Goal: Transaction & Acquisition: Purchase product/service

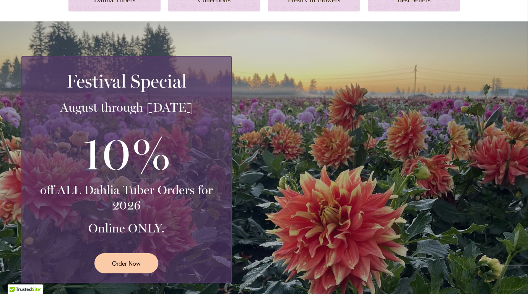
scroll to position [135, 0]
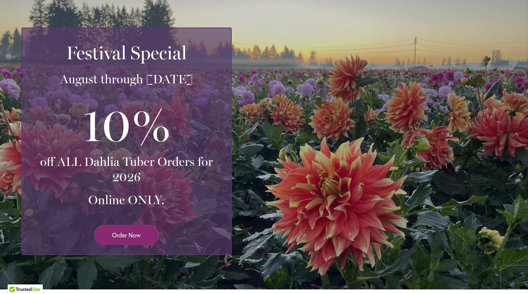
click at [148, 229] on link "Order Now" at bounding box center [126, 235] width 64 height 20
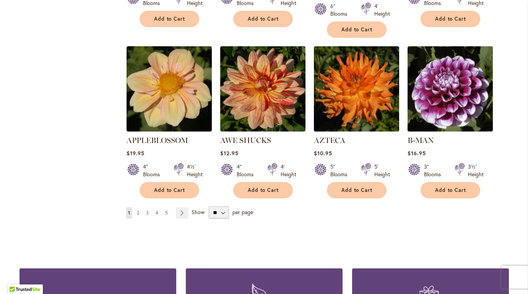
scroll to position [629, 0]
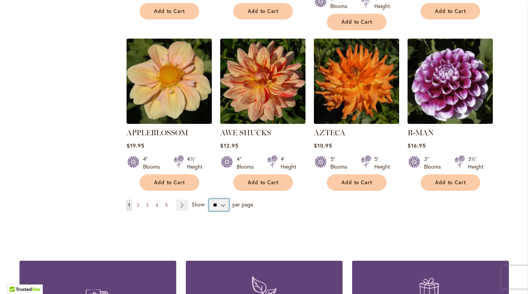
click at [211, 199] on select "** ** ** **" at bounding box center [219, 205] width 20 height 12
select select "**"
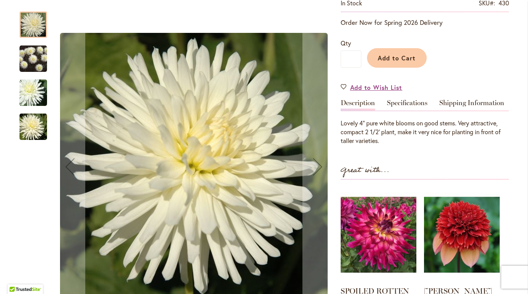
scroll to position [158, 0]
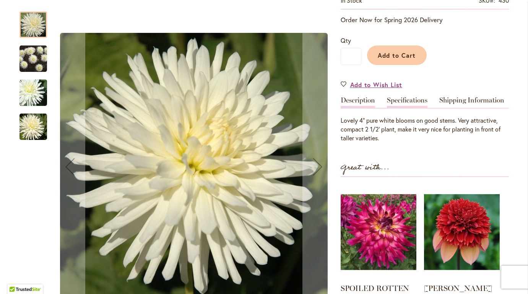
click at [407, 104] on link "Specifications" at bounding box center [407, 102] width 41 height 11
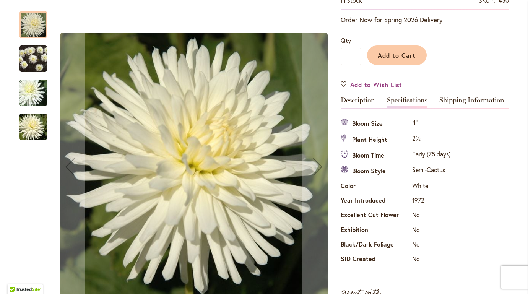
click at [42, 60] on img "ALL TRIUMPH" at bounding box center [34, 59] width 28 height 28
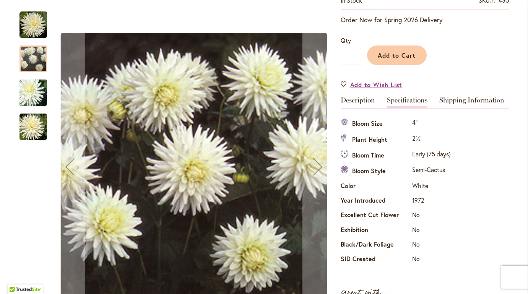
click at [31, 88] on img "ALL TRIUMPH" at bounding box center [33, 92] width 55 height 41
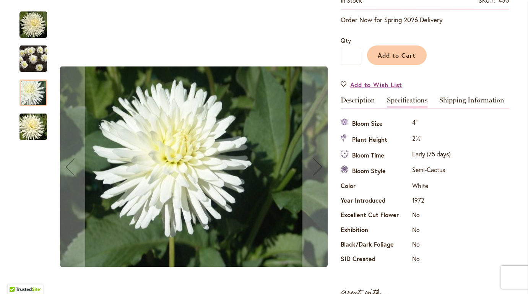
click at [32, 122] on img "ALL TRIUMPH" at bounding box center [33, 127] width 55 height 37
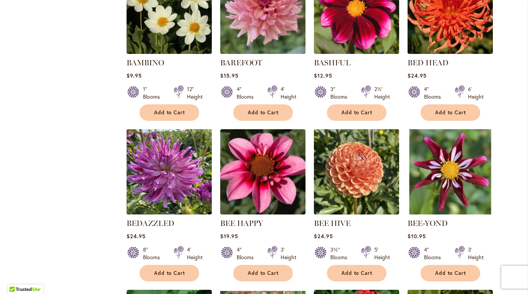
scroll to position [1021, 0]
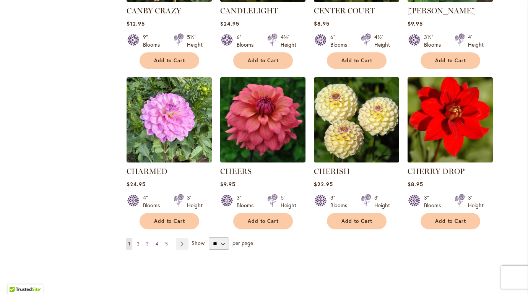
scroll to position [2548, 0]
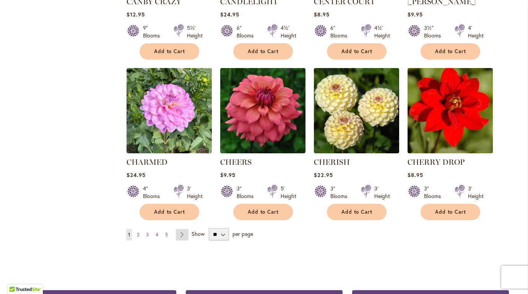
click at [177, 229] on link "Page Next" at bounding box center [182, 234] width 13 height 11
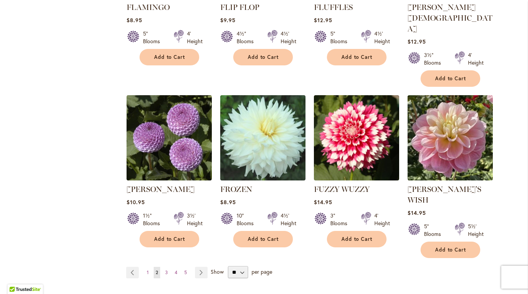
scroll to position [2598, 0]
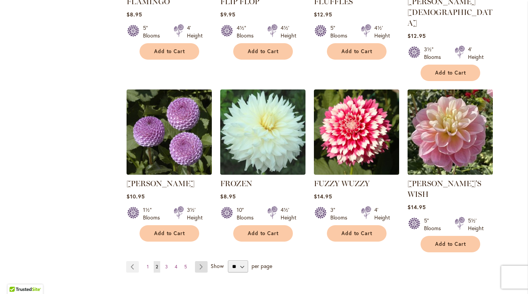
click at [201, 261] on link "Page Next" at bounding box center [201, 266] width 13 height 11
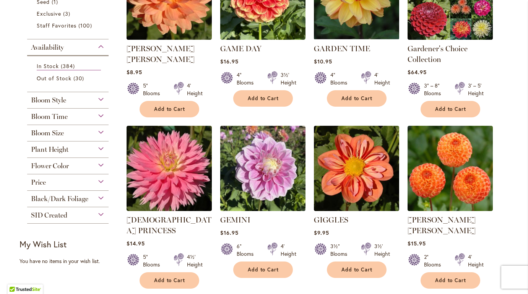
scroll to position [256, 0]
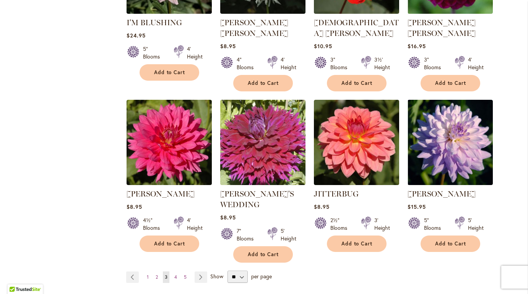
scroll to position [2586, 0]
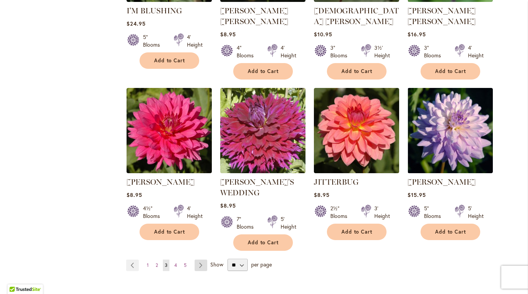
click at [200, 260] on link "Page Next" at bounding box center [201, 265] width 13 height 11
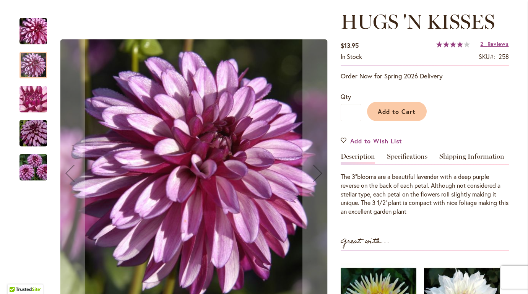
scroll to position [104, 0]
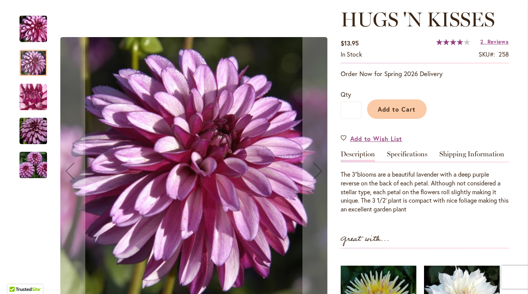
click at [26, 96] on img "HUGS 'N KISSES" at bounding box center [33, 96] width 55 height 41
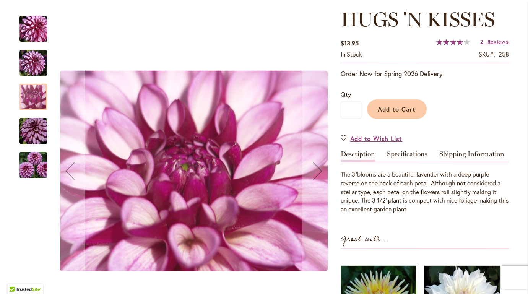
click at [32, 65] on img "HUGS 'N KISSES" at bounding box center [34, 63] width 28 height 28
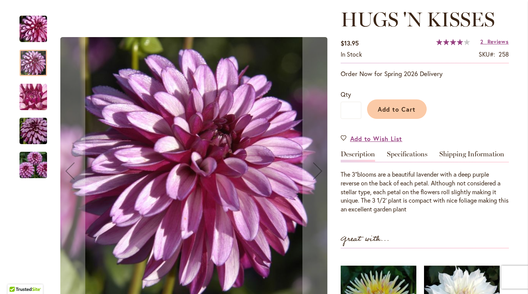
click at [30, 124] on img "HUGS 'N KISSES" at bounding box center [33, 131] width 55 height 37
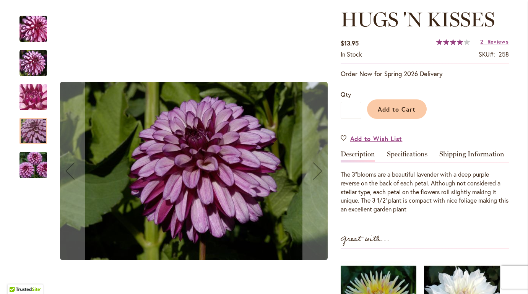
click at [31, 153] on img "HUGS 'N KISSES" at bounding box center [33, 165] width 55 height 37
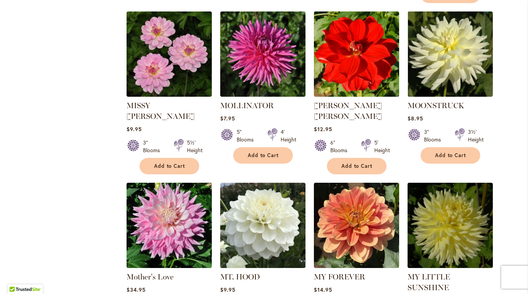
scroll to position [2541, 0]
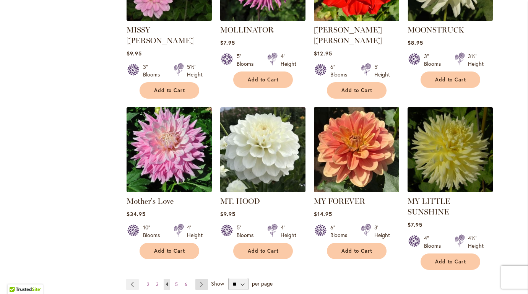
click at [200, 279] on link "Page Next" at bounding box center [201, 284] width 13 height 11
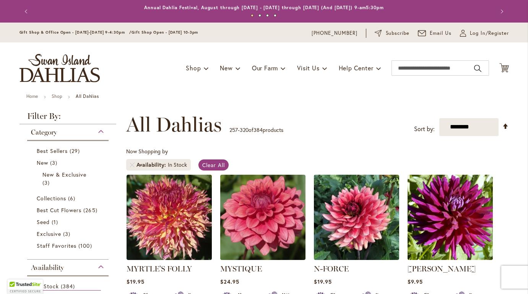
click at [113, 194] on div "Category Best Sellers 29 items New 3 items New & Exclusive 3 items 6 265 1" at bounding box center [68, 284] width 97 height 320
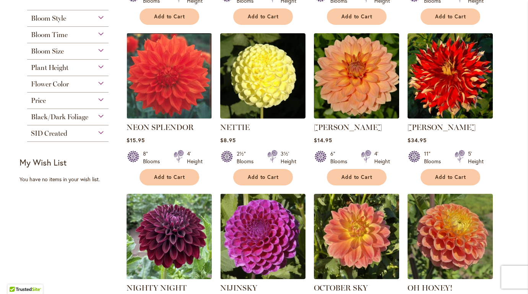
scroll to position [310, 0]
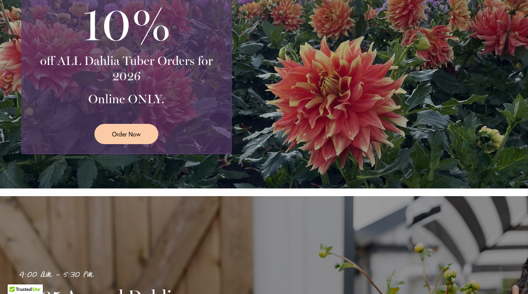
scroll to position [176, 0]
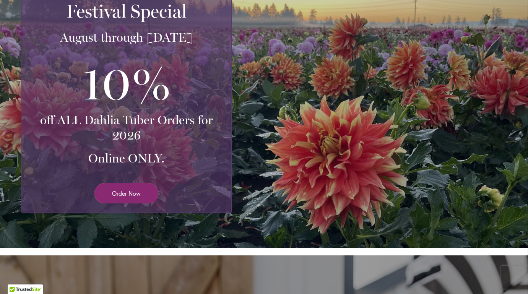
click at [132, 194] on span "Order Now" at bounding box center [126, 193] width 29 height 9
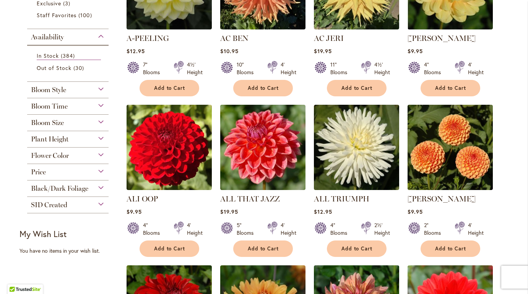
scroll to position [231, 0]
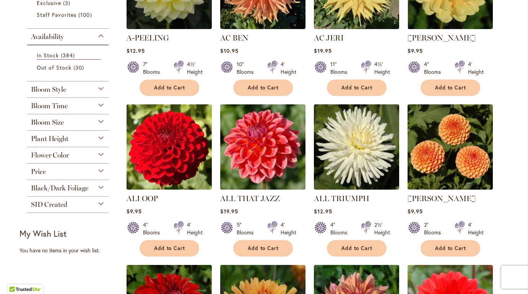
click at [101, 153] on div "Flower Color" at bounding box center [68, 153] width 82 height 12
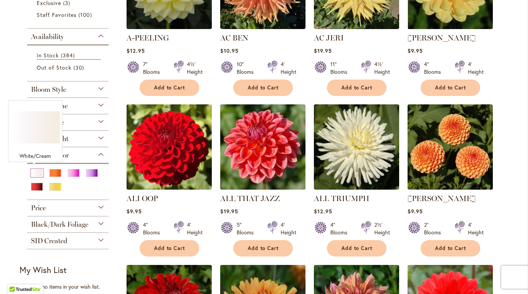
click at [36, 172] on div "White/Cream" at bounding box center [37, 173] width 12 height 8
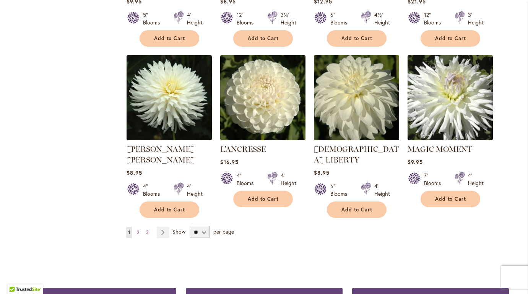
scroll to position [617, 0]
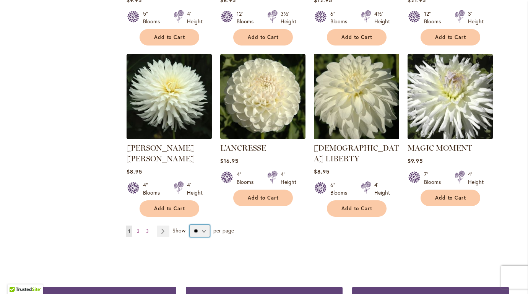
click at [198, 225] on select "** ** ** **" at bounding box center [200, 231] width 20 height 12
select select "**"
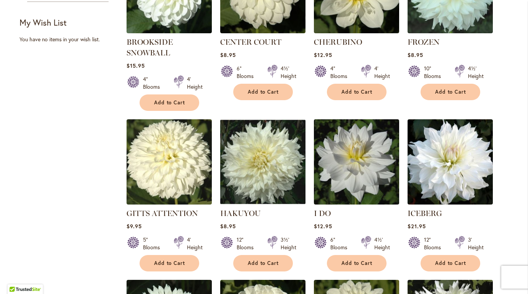
scroll to position [397, 0]
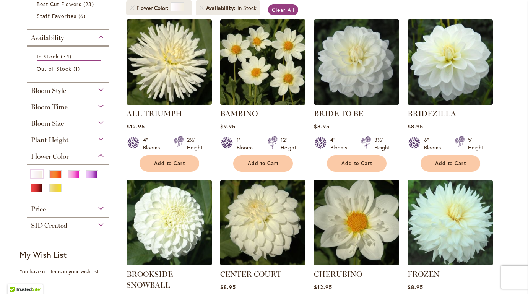
scroll to position [163, 0]
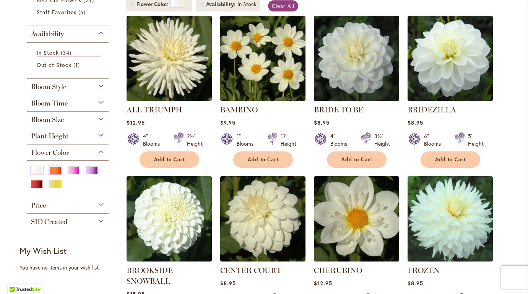
click at [55, 166] on div "Orange/Peach" at bounding box center [55, 170] width 12 height 8
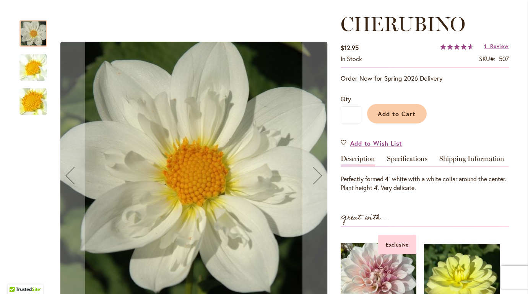
scroll to position [101, 0]
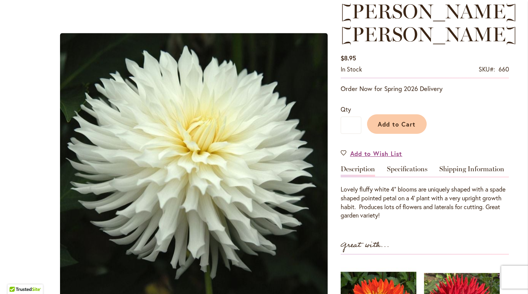
scroll to position [140, 0]
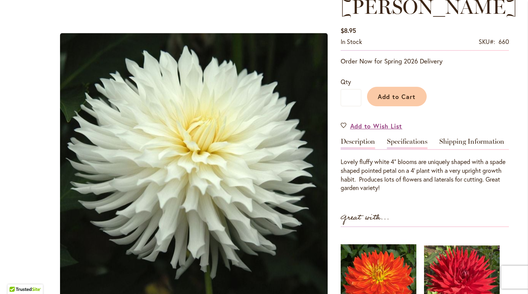
click at [397, 138] on link "Specifications" at bounding box center [407, 143] width 41 height 11
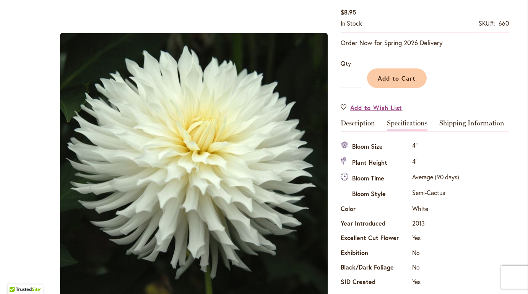
scroll to position [148, 0]
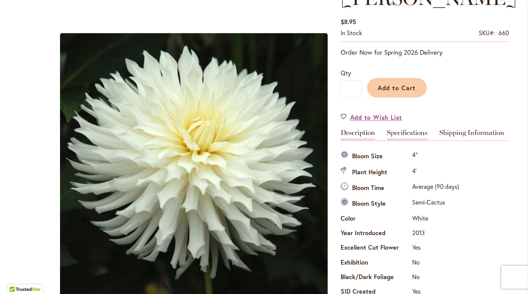
click at [362, 129] on link "Description" at bounding box center [358, 134] width 34 height 11
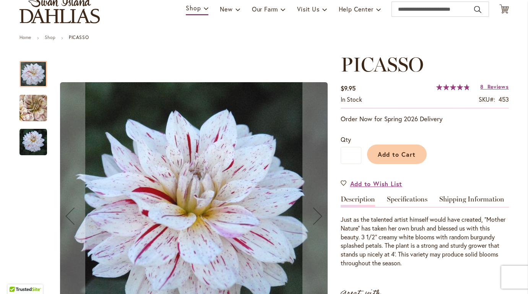
scroll to position [60, 0]
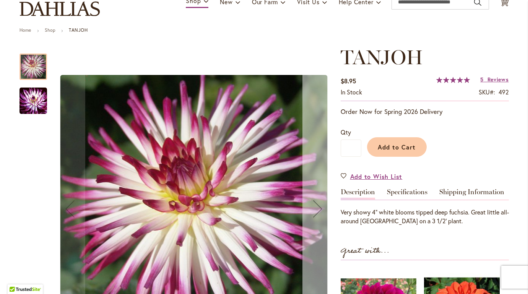
scroll to position [73, 0]
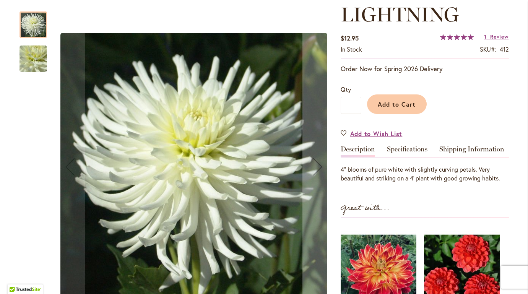
scroll to position [141, 0]
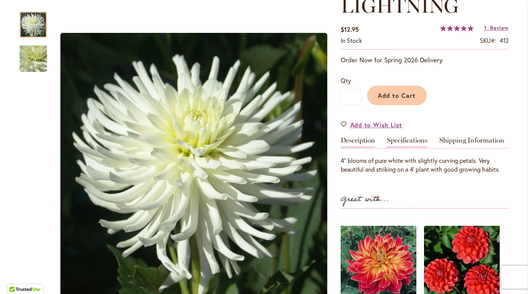
click at [404, 140] on link "Specifications" at bounding box center [407, 142] width 41 height 11
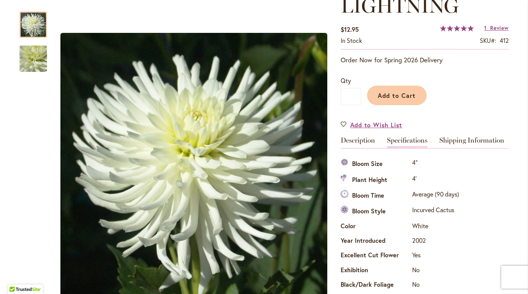
scroll to position [277, 0]
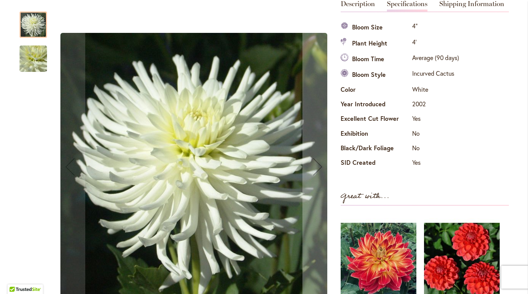
click at [24, 65] on img "WHITE LIGHTNING" at bounding box center [33, 58] width 55 height 41
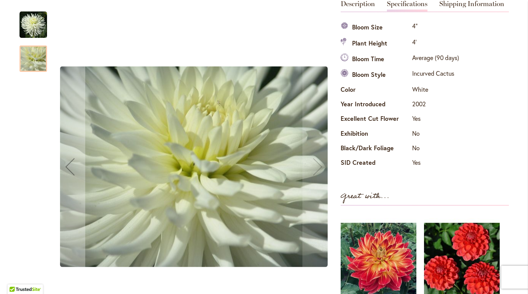
click at [29, 28] on img "WHITE LIGHTNING" at bounding box center [34, 25] width 28 height 28
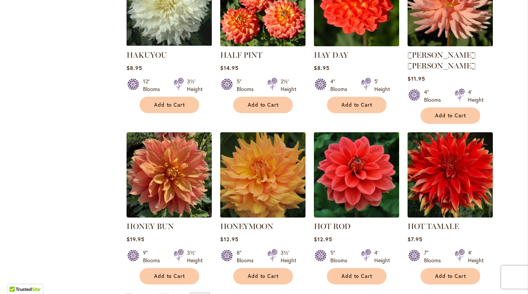
scroll to position [2533, 0]
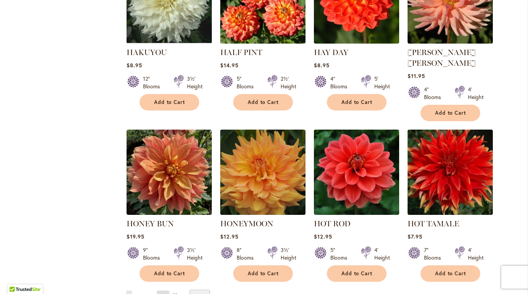
click at [161, 291] on link "Page Next" at bounding box center [163, 296] width 13 height 11
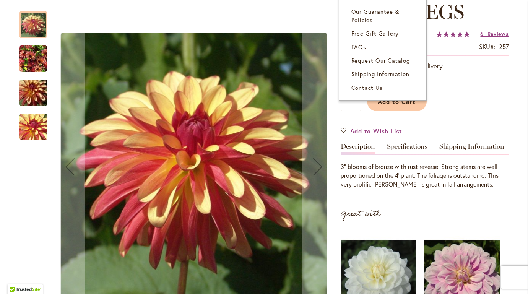
scroll to position [115, 0]
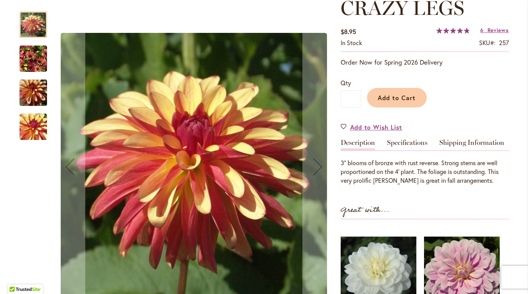
click at [36, 66] on img "CRAZY LEGS" at bounding box center [34, 59] width 28 height 37
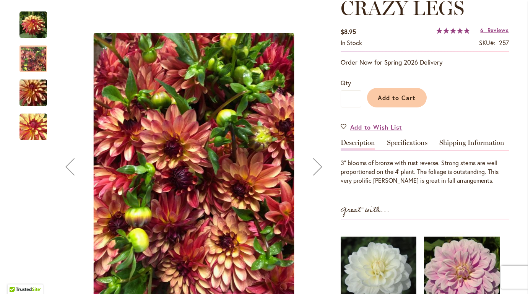
click at [29, 89] on img "CRAZY LEGS" at bounding box center [33, 93] width 55 height 37
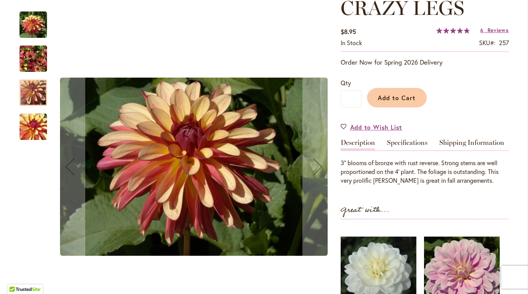
click at [32, 26] on img "CRAZY LEGS" at bounding box center [34, 25] width 28 height 28
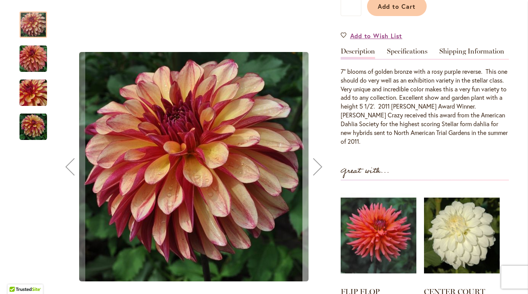
scroll to position [206, 0]
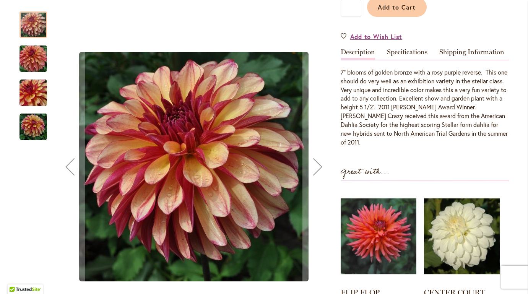
click at [34, 126] on img "Gitts Crazy" at bounding box center [34, 127] width 28 height 28
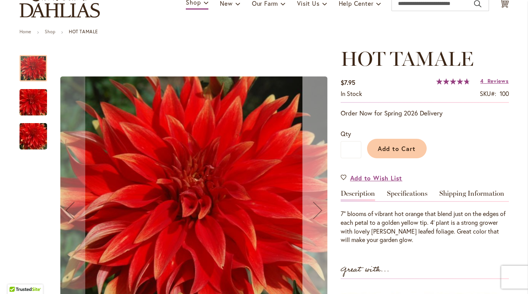
scroll to position [114, 0]
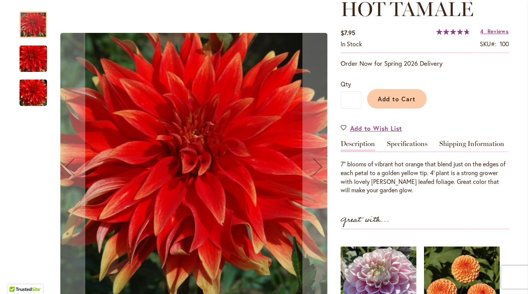
click at [32, 96] on img "Hot Tamale" at bounding box center [33, 93] width 55 height 37
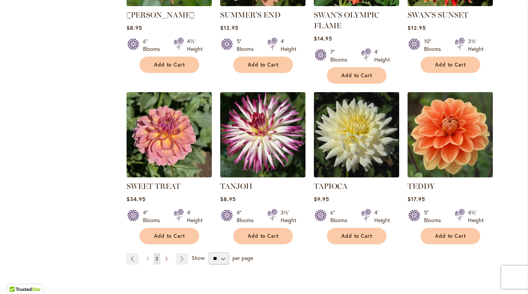
scroll to position [2578, 0]
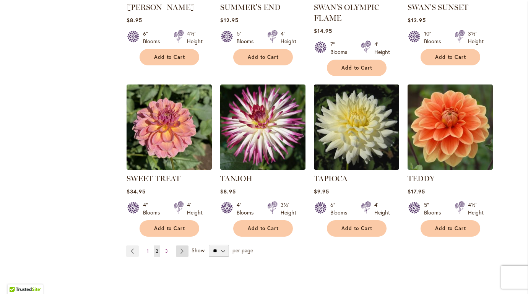
click at [177, 246] on link "Page Next" at bounding box center [182, 251] width 13 height 11
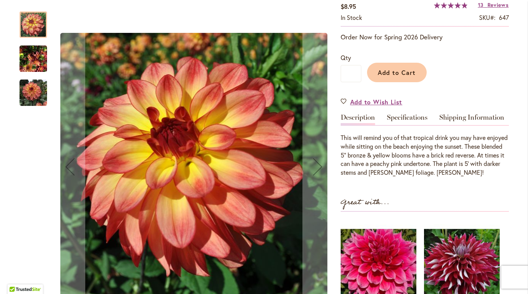
scroll to position [145, 0]
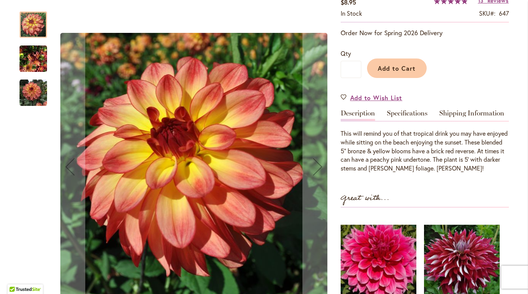
click at [30, 66] on img "MAI TAI" at bounding box center [34, 59] width 28 height 37
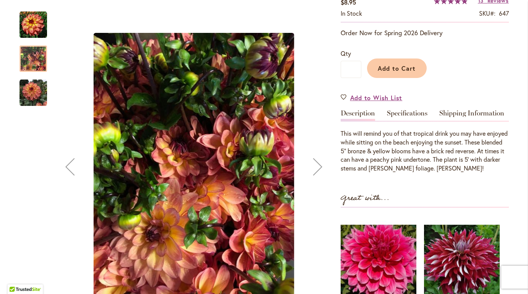
click at [31, 87] on img "MAI TAI" at bounding box center [34, 93] width 28 height 28
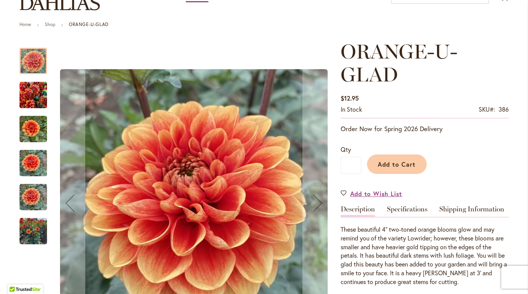
scroll to position [144, 0]
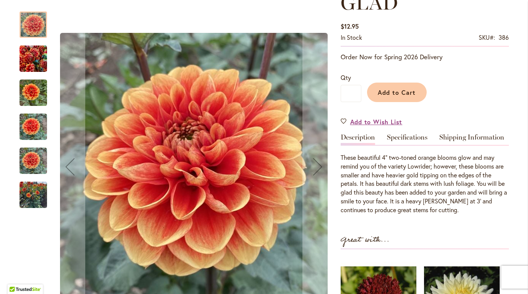
click at [26, 194] on img "Orange-U-Glad" at bounding box center [34, 195] width 28 height 37
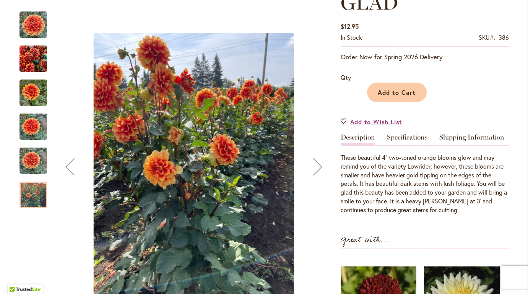
click at [31, 60] on img "Orange-U-Glad" at bounding box center [34, 59] width 28 height 37
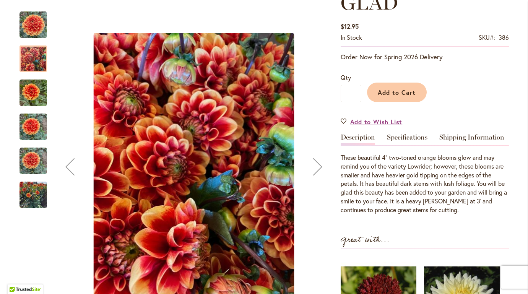
click at [27, 203] on img "Orange-U-Glad" at bounding box center [34, 195] width 28 height 37
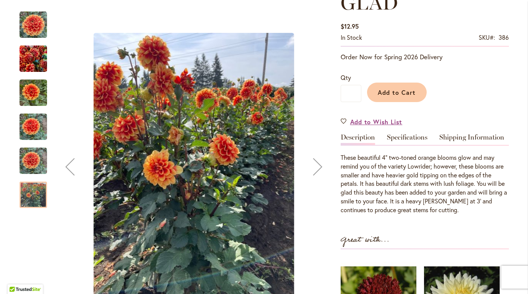
click at [31, 58] on img "Orange-U-Glad" at bounding box center [34, 59] width 28 height 37
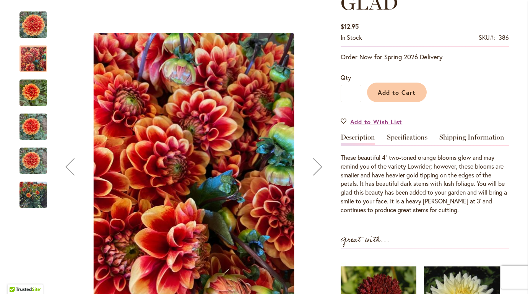
click at [32, 91] on img "Orange-U-Glad" at bounding box center [34, 93] width 28 height 37
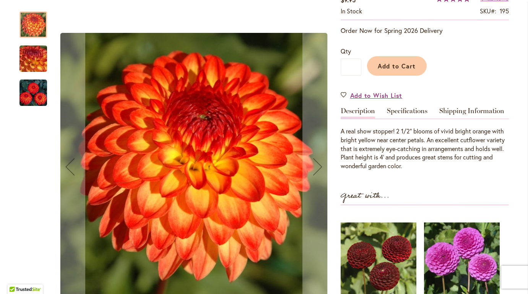
scroll to position [177, 0]
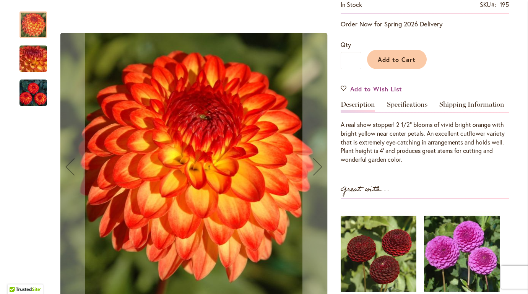
click at [26, 95] on img "MARDY GRAS" at bounding box center [34, 93] width 28 height 28
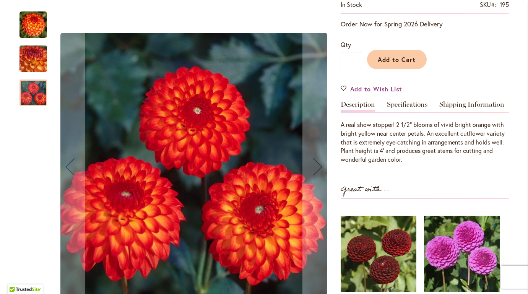
click at [37, 96] on div at bounding box center [34, 93] width 28 height 26
click at [26, 97] on div at bounding box center [34, 93] width 28 height 26
click at [25, 65] on img "MARDY GRAS" at bounding box center [33, 58] width 55 height 41
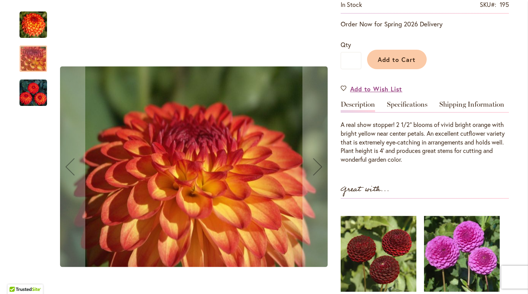
click at [31, 88] on img "MARDY GRAS" at bounding box center [34, 93] width 28 height 28
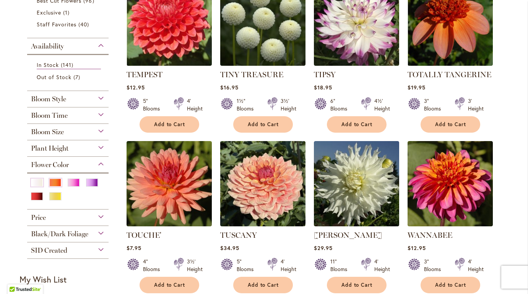
scroll to position [208, 0]
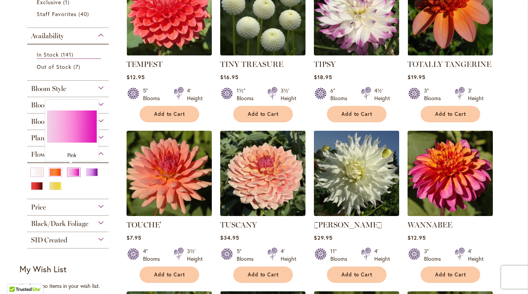
click at [72, 174] on div "Pink" at bounding box center [74, 172] width 12 height 8
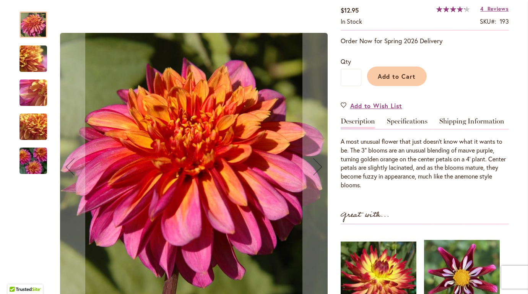
scroll to position [136, 0]
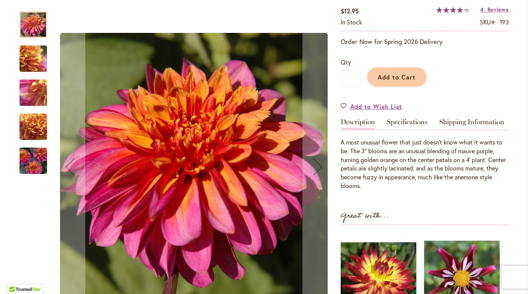
click at [36, 48] on img "WANNABEE" at bounding box center [33, 58] width 55 height 41
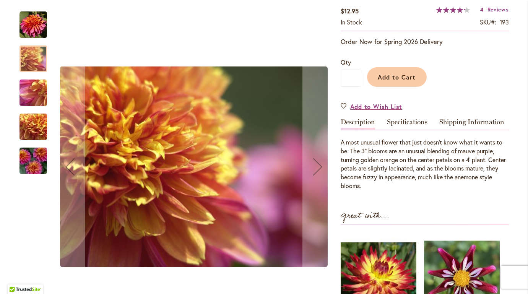
click at [30, 92] on img "WANNABEE" at bounding box center [33, 92] width 55 height 41
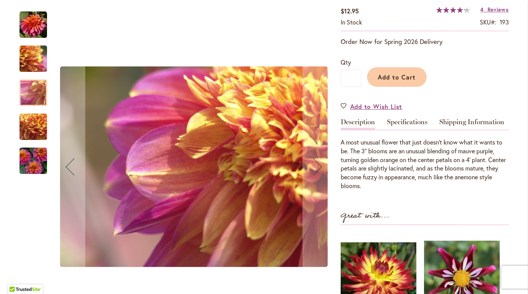
click at [30, 128] on img "WANNABEE" at bounding box center [33, 126] width 55 height 41
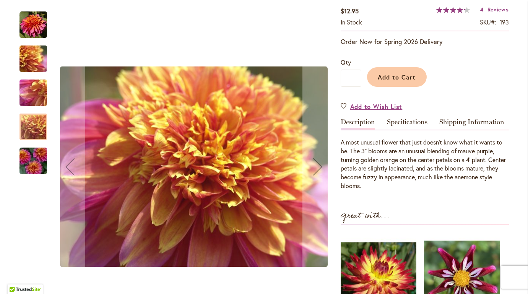
click at [32, 164] on img "WANNABEE" at bounding box center [33, 161] width 55 height 37
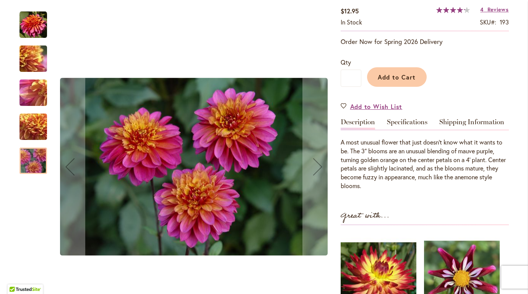
click at [33, 165] on div at bounding box center [34, 161] width 28 height 26
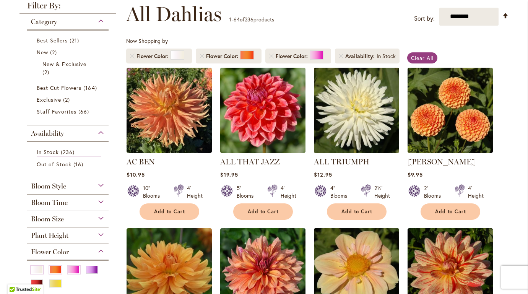
scroll to position [112, 0]
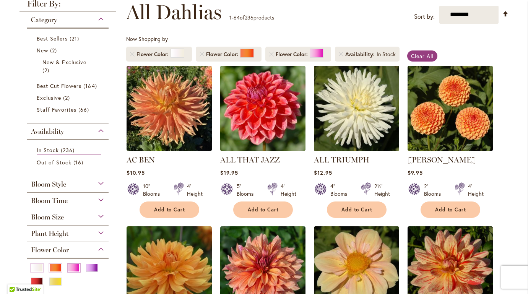
click at [70, 266] on div "Pink" at bounding box center [74, 268] width 12 height 8
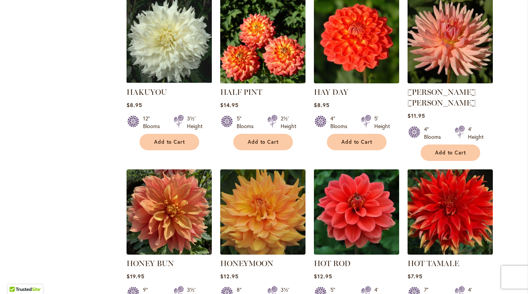
scroll to position [2513, 0]
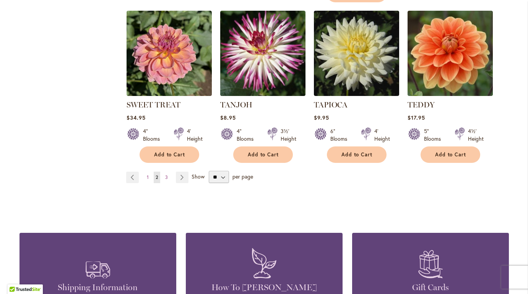
scroll to position [2656, 0]
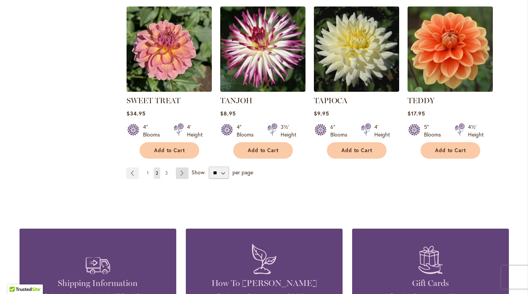
click at [182, 167] on link "Page Next" at bounding box center [182, 172] width 13 height 11
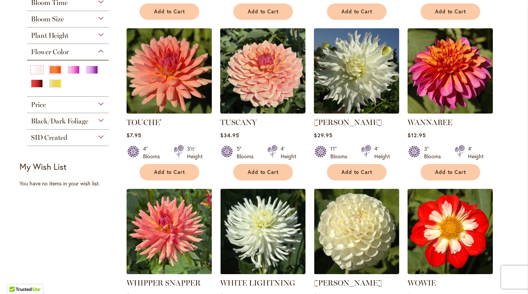
scroll to position [309, 0]
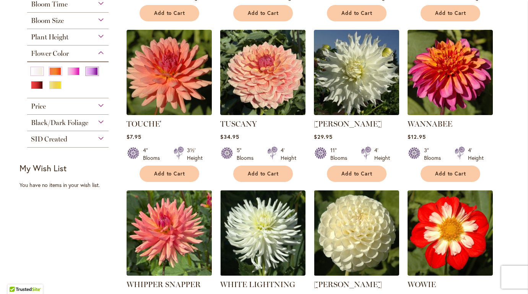
click at [92, 69] on div "Purple" at bounding box center [92, 71] width 12 height 8
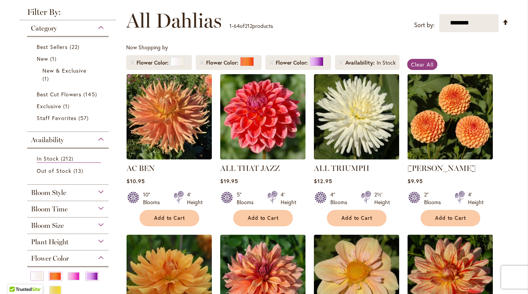
scroll to position [119, 0]
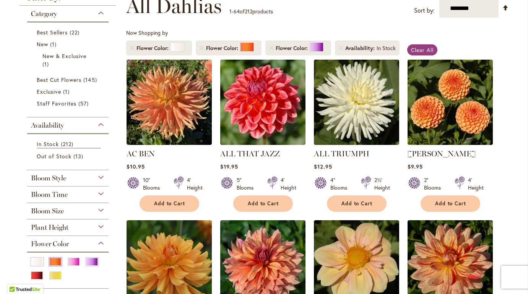
click at [53, 262] on div "Orange/Peach" at bounding box center [55, 262] width 12 height 8
click at [34, 261] on div "White/Cream" at bounding box center [37, 262] width 12 height 8
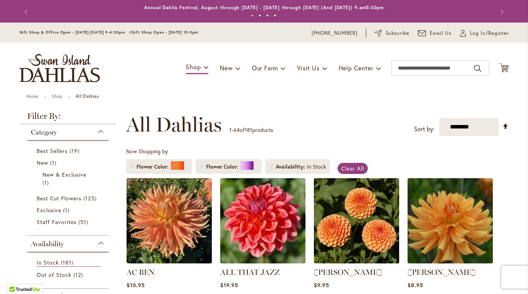
scroll to position [104, 0]
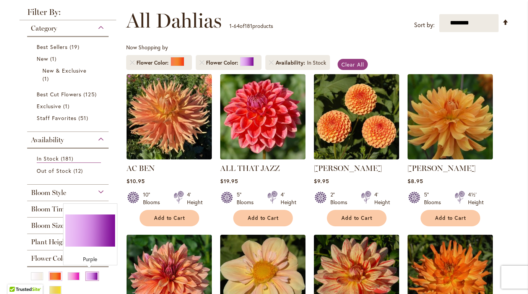
click at [87, 275] on div "Purple" at bounding box center [92, 276] width 12 height 8
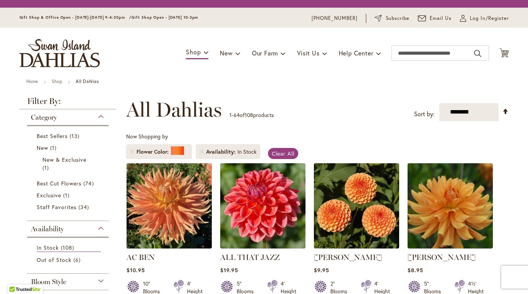
scroll to position [119, 0]
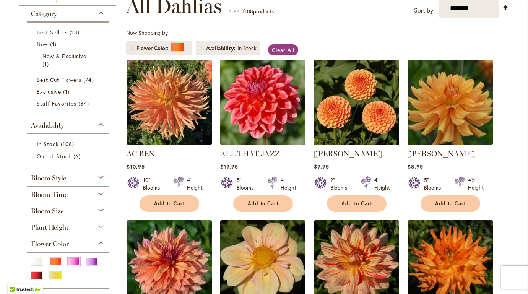
click at [72, 262] on div "Pink" at bounding box center [74, 262] width 12 height 8
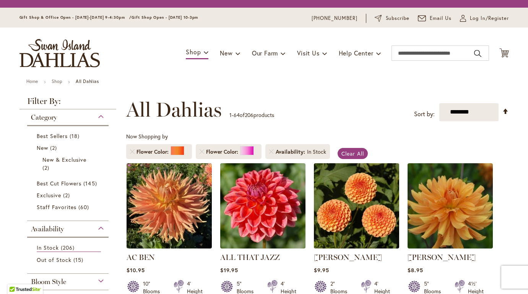
scroll to position [119, 0]
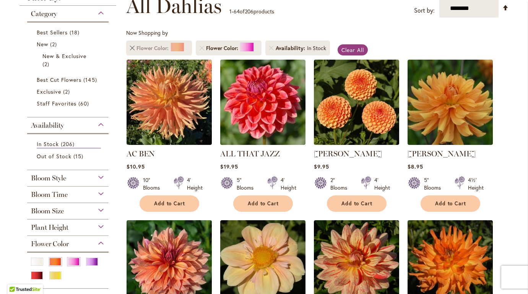
click at [130, 46] on link "Remove Flower Color Orange/Peach" at bounding box center [132, 48] width 5 height 5
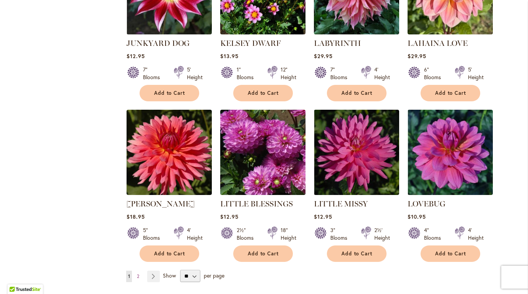
scroll to position [2543, 0]
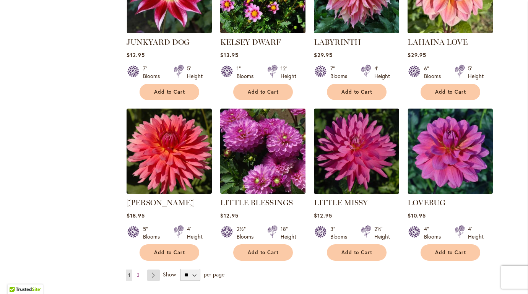
click at [153, 270] on link "Page Next" at bounding box center [153, 275] width 13 height 11
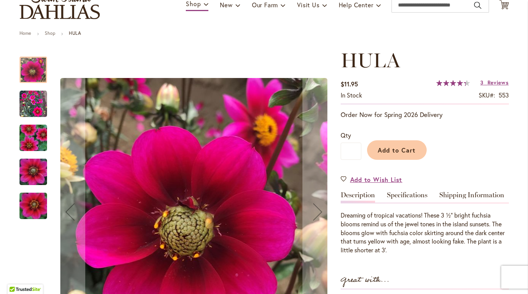
scroll to position [64, 0]
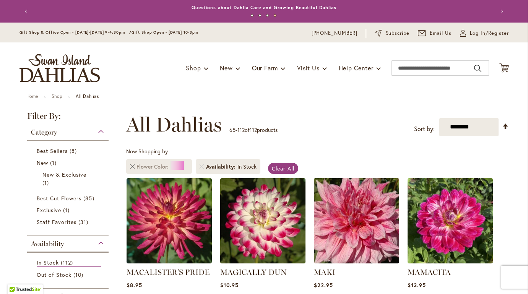
click at [130, 167] on link "Remove Flower Color Pink" at bounding box center [132, 166] width 5 height 5
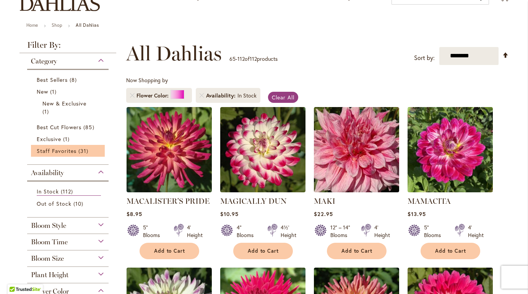
scroll to position [106, 0]
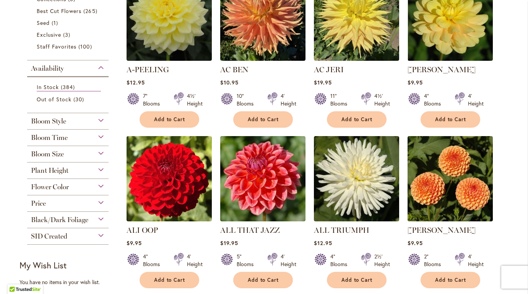
scroll to position [190, 0]
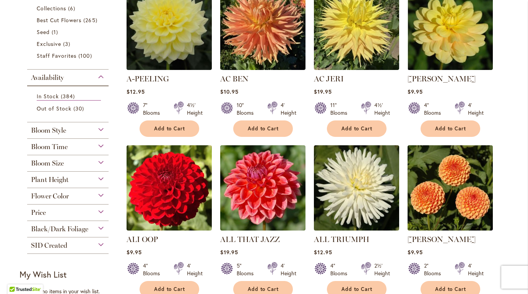
click at [92, 193] on div "Flower Color" at bounding box center [68, 194] width 82 height 12
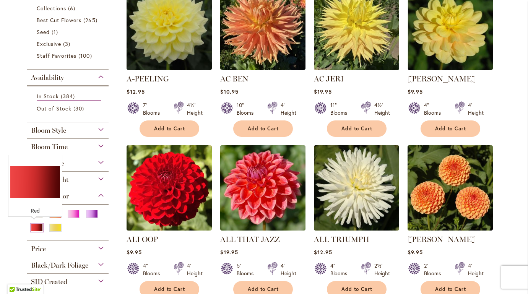
click at [32, 224] on div "Red" at bounding box center [37, 228] width 12 height 8
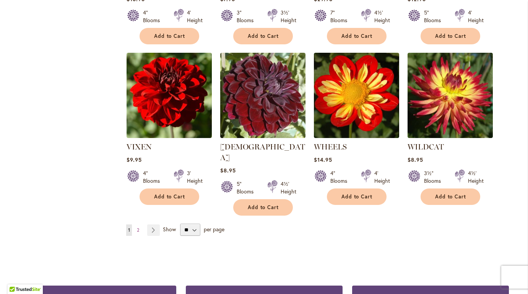
scroll to position [2589, 0]
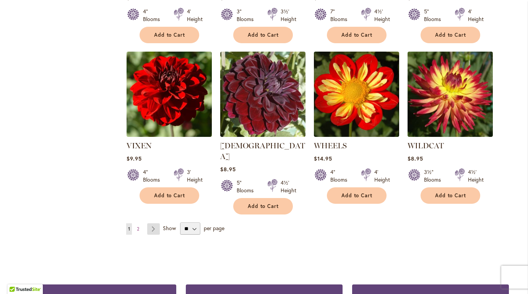
click at [148, 223] on link "Page Next" at bounding box center [153, 228] width 13 height 11
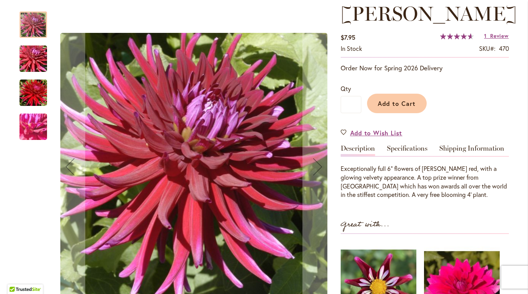
scroll to position [112, 0]
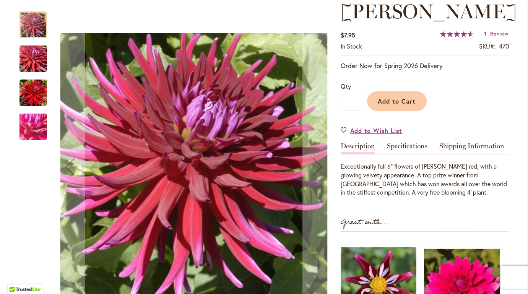
click at [26, 91] on img "JUANITA" at bounding box center [33, 93] width 55 height 37
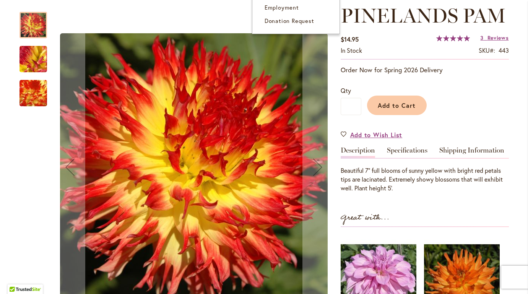
scroll to position [118, 0]
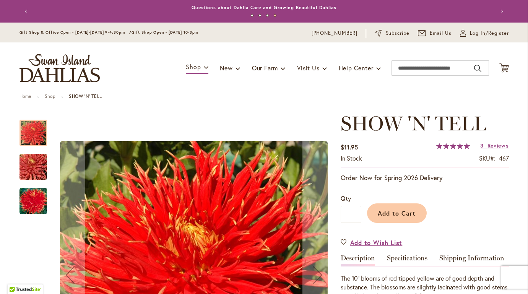
click at [444, 98] on ul "Home Shop SHOW 'N' TELL" at bounding box center [264, 97] width 489 height 7
click at [30, 200] on img "SHOW 'N' TELL" at bounding box center [34, 201] width 28 height 28
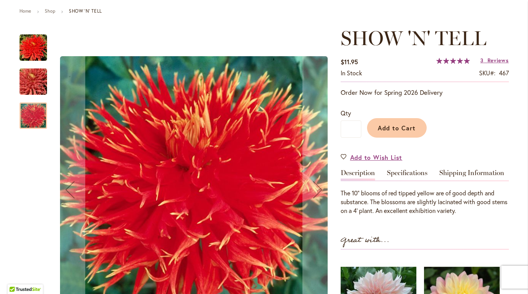
scroll to position [104, 0]
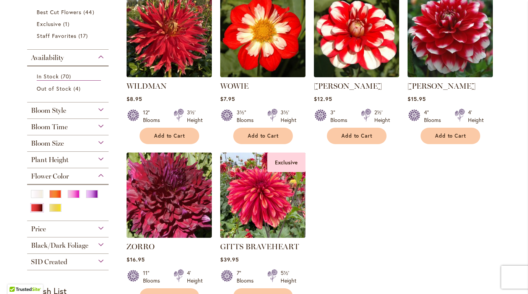
scroll to position [187, 0]
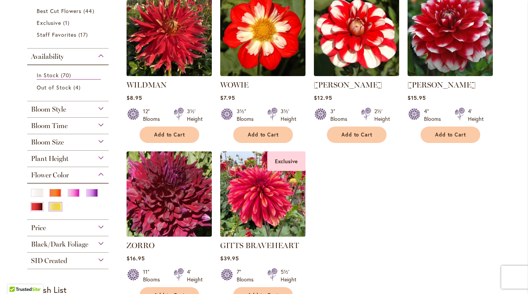
click at [55, 206] on div "Yellow" at bounding box center [55, 207] width 12 height 8
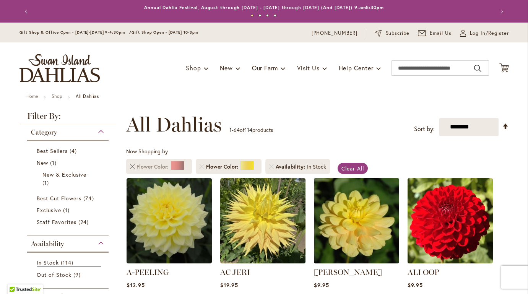
click at [130, 166] on link "Remove Flower Color Red" at bounding box center [132, 166] width 5 height 5
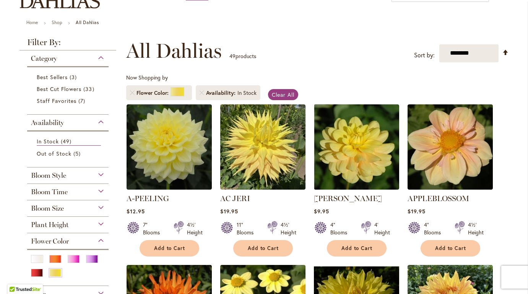
scroll to position [70, 0]
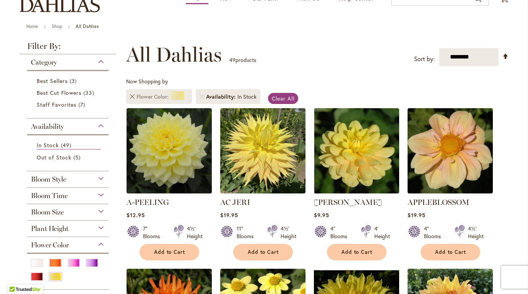
click at [130, 98] on link "Remove Flower Color Yellow" at bounding box center [132, 96] width 5 height 5
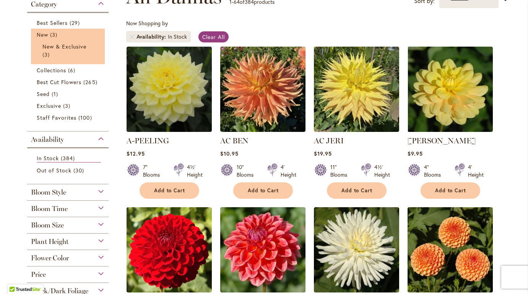
scroll to position [143, 0]
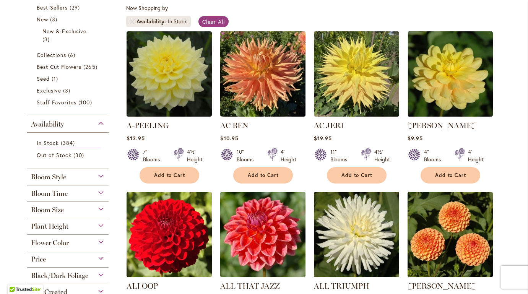
click at [98, 176] on div "Bloom Style" at bounding box center [68, 175] width 82 height 12
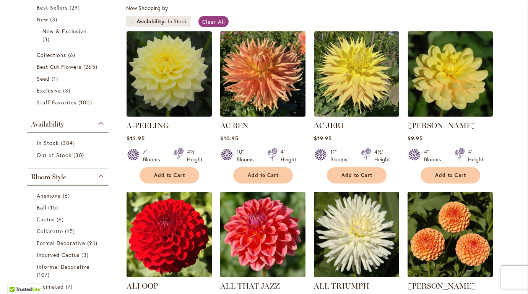
scroll to position [312, 0]
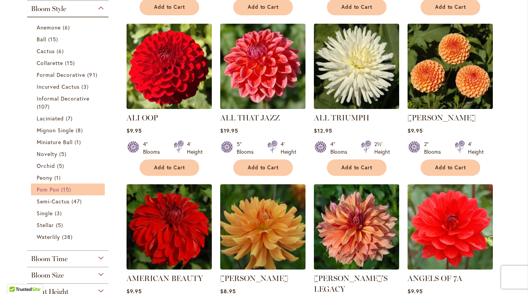
click at [75, 187] on link "Pom Pon 15 items" at bounding box center [69, 189] width 65 height 8
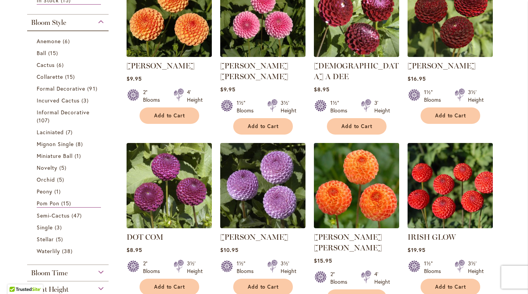
scroll to position [201, 0]
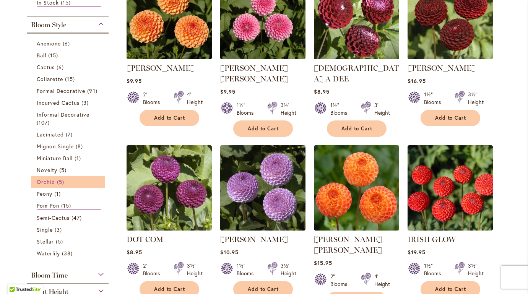
click at [76, 178] on link "Orchid 5 items" at bounding box center [69, 182] width 65 height 8
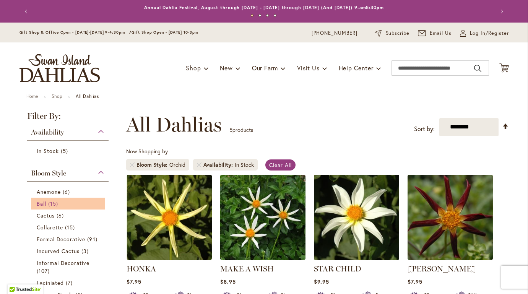
click at [61, 202] on link "Ball 15 items" at bounding box center [69, 204] width 65 height 8
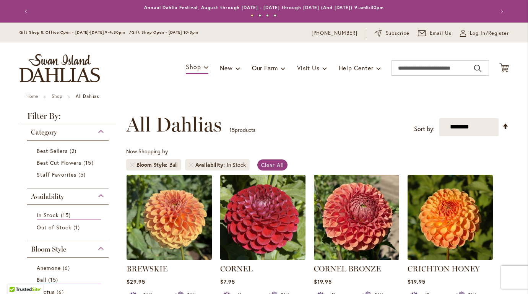
scroll to position [142, 0]
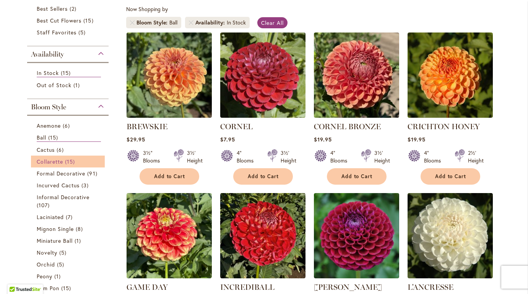
click at [85, 160] on link "Collarette 15 items" at bounding box center [69, 162] width 65 height 8
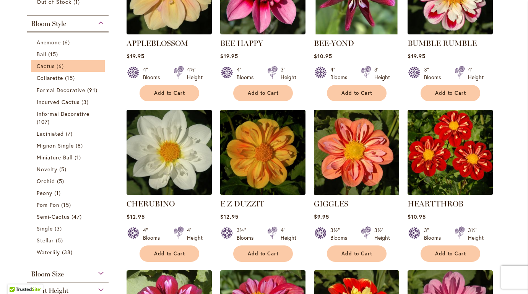
scroll to position [220, 0]
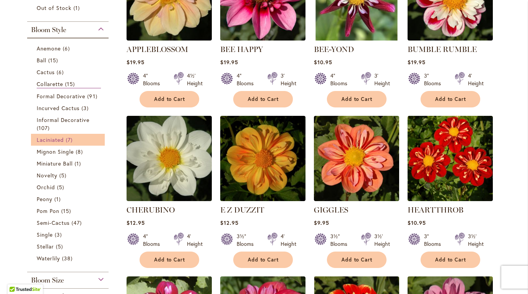
click at [93, 141] on link "Laciniated 7 items" at bounding box center [69, 140] width 65 height 8
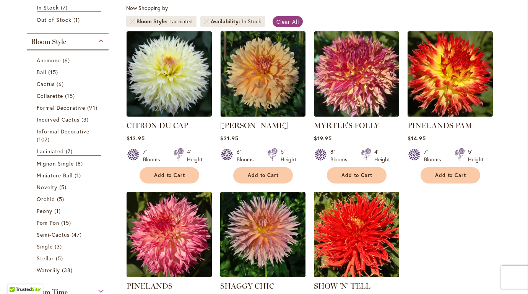
scroll to position [143, 0]
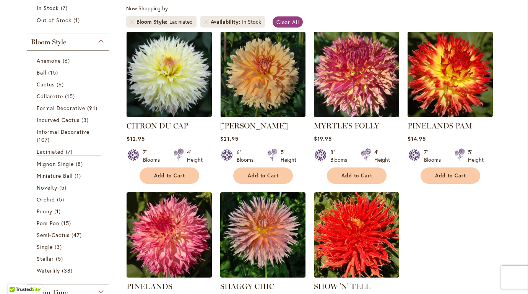
click at [100, 46] on div "Bloom Style" at bounding box center [68, 40] width 82 height 12
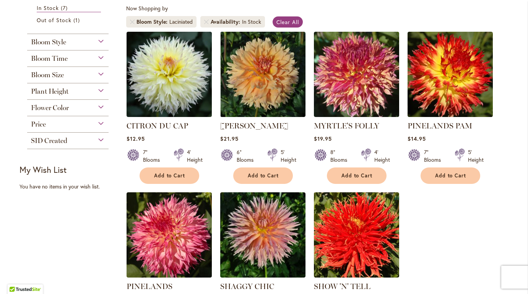
click at [99, 75] on div "Bloom Size" at bounding box center [68, 73] width 82 height 12
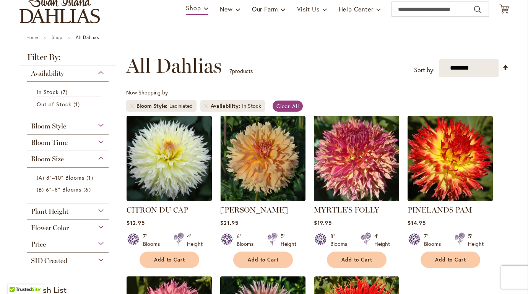
scroll to position [51, 0]
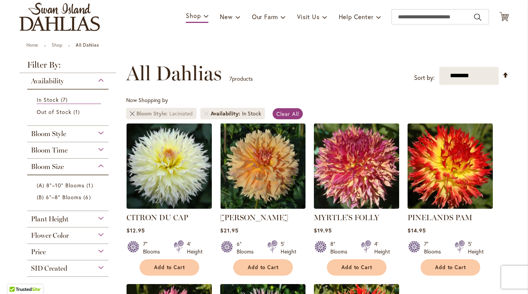
click at [130, 112] on link "Remove Bloom Style Laciniated" at bounding box center [132, 113] width 5 height 5
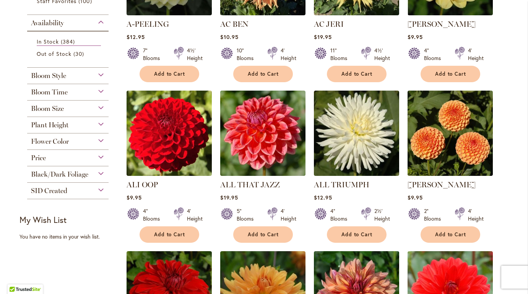
scroll to position [246, 0]
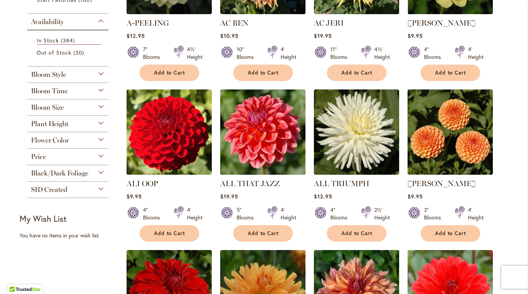
click at [98, 107] on div "Bloom Size" at bounding box center [68, 105] width 82 height 12
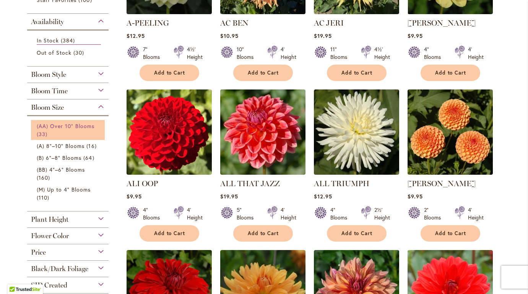
click at [89, 129] on link "(AA) Over 10" Blooms 33 items" at bounding box center [69, 130] width 65 height 16
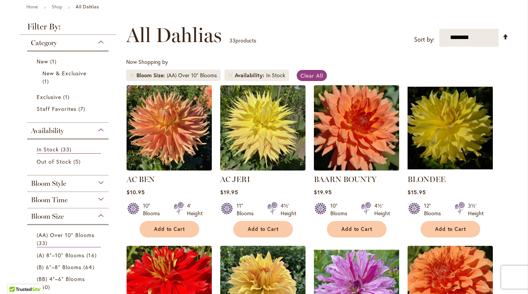
scroll to position [89, 0]
